Goal: Find specific page/section: Find specific page/section

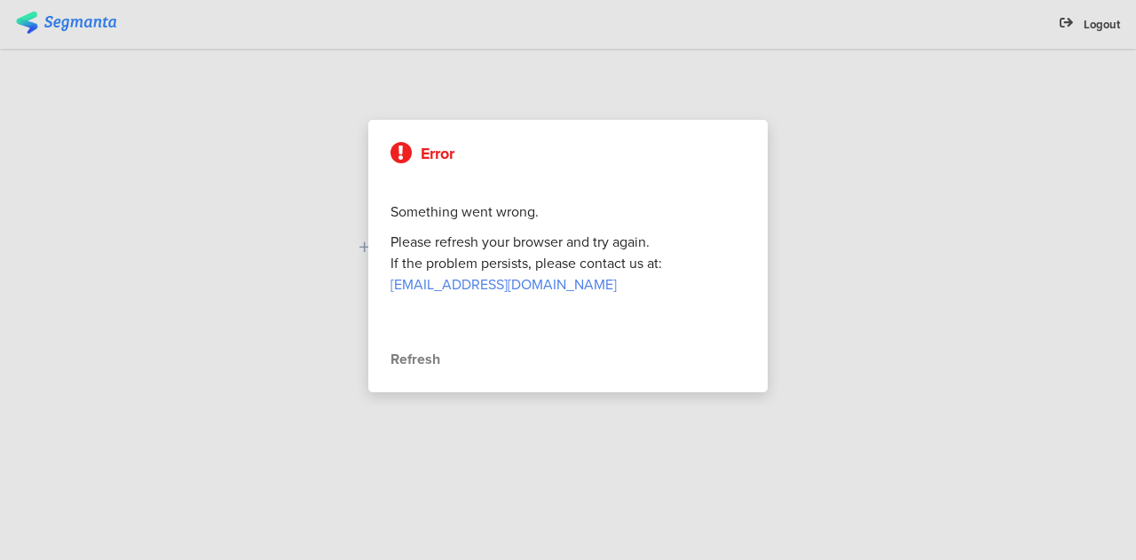
click at [419, 361] on div "Refresh" at bounding box center [568, 359] width 355 height 21
